Goal: Find contact information: Find contact information

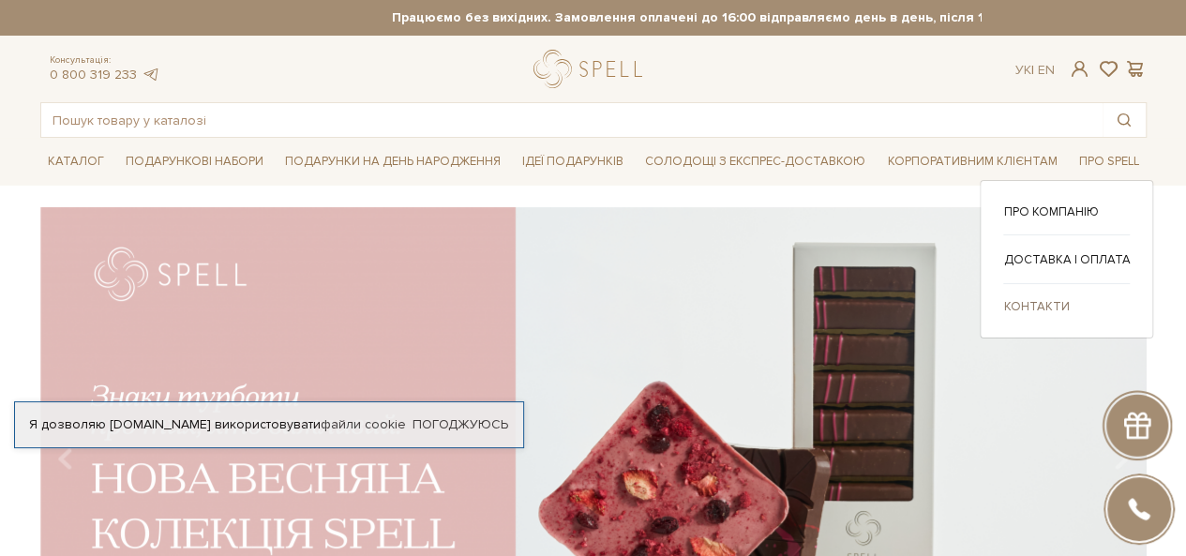
click at [1048, 298] on link "Контакти" at bounding box center [1066, 306] width 127 height 17
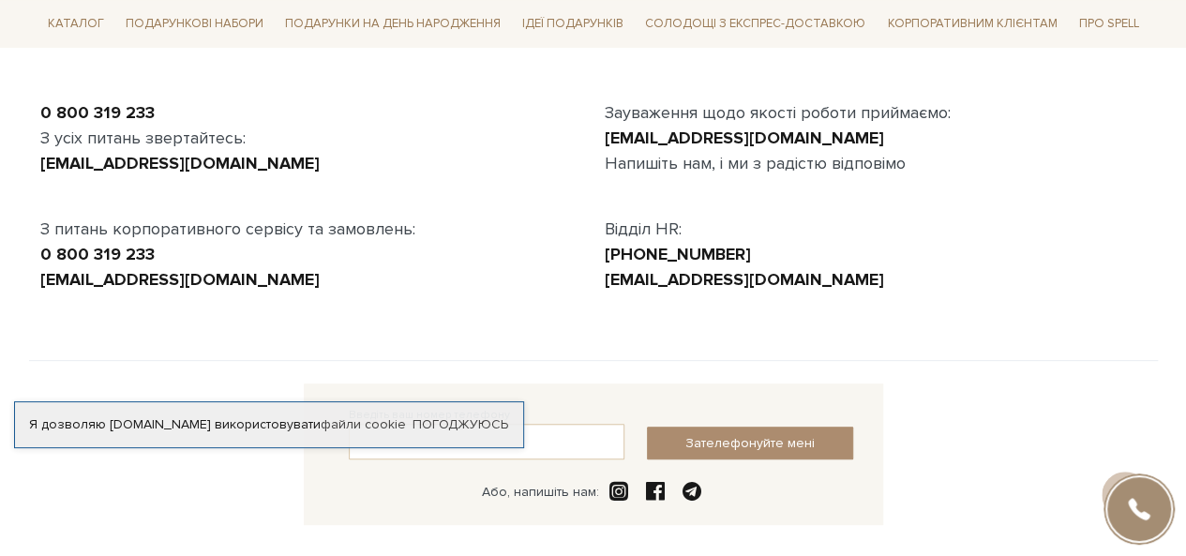
scroll to position [190, 0]
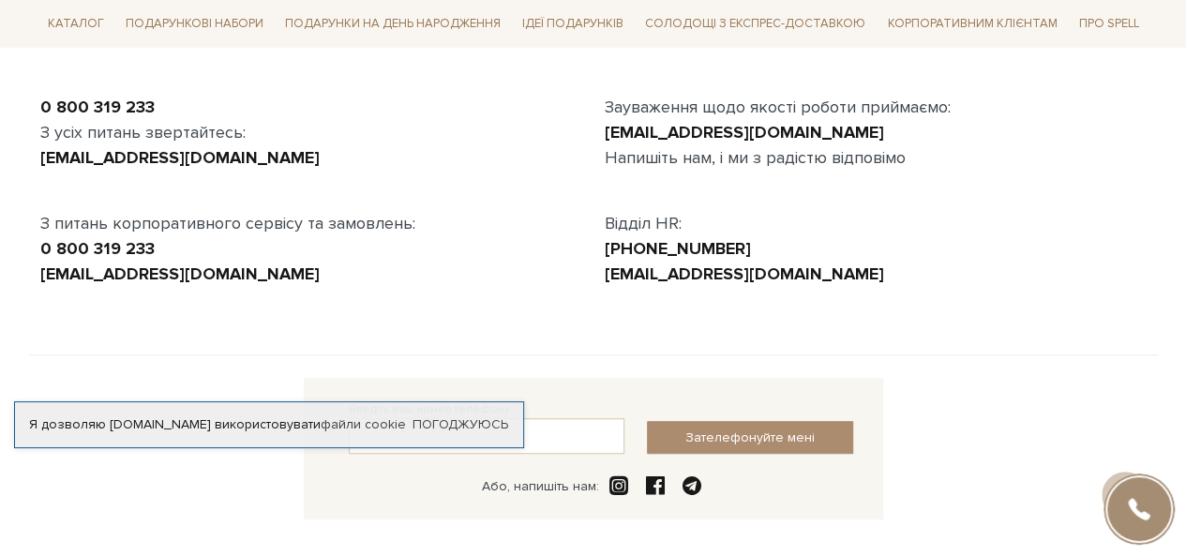
click at [622, 482] on span at bounding box center [619, 486] width 26 height 22
drag, startPoint x: 36, startPoint y: 277, endPoint x: 272, endPoint y: 288, distance: 236.5
click at [272, 288] on div "0 800 319 233 З усіх питань звертайтесь: [EMAIL_ADDRESS][DOMAIN_NAME] З питань …" at bounding box center [593, 203] width 1129 height 306
copy link "[EMAIL_ADDRESS][DOMAIN_NAME]"
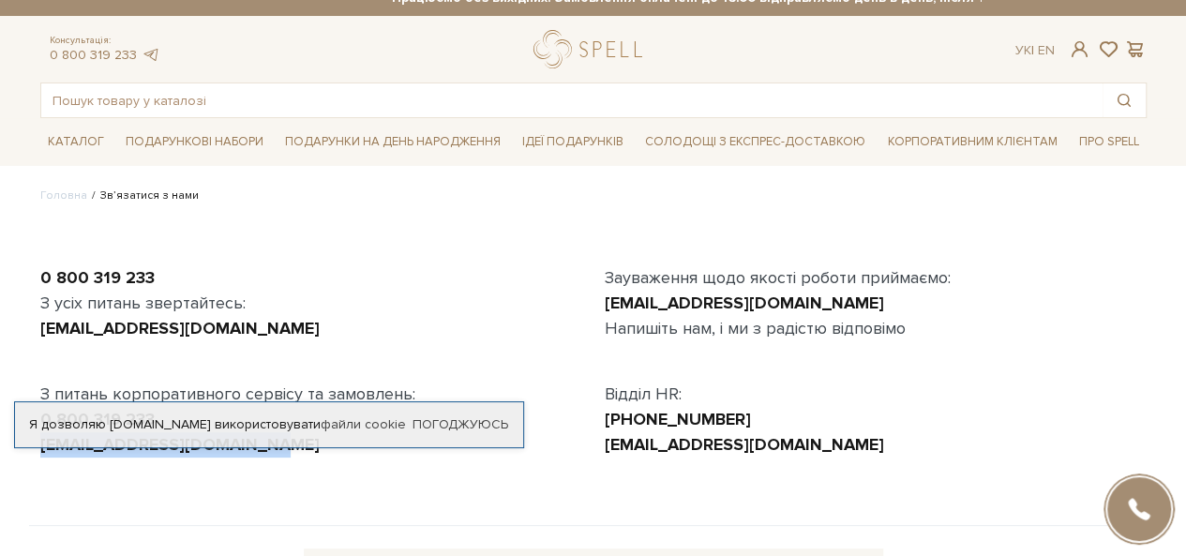
scroll to position [21, 0]
